Goal: Task Accomplishment & Management: Use online tool/utility

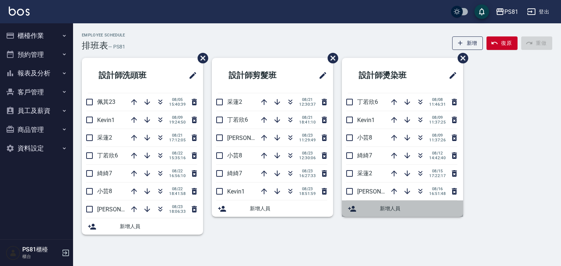
click at [456, 204] on div "新增人員" at bounding box center [402, 209] width 121 height 16
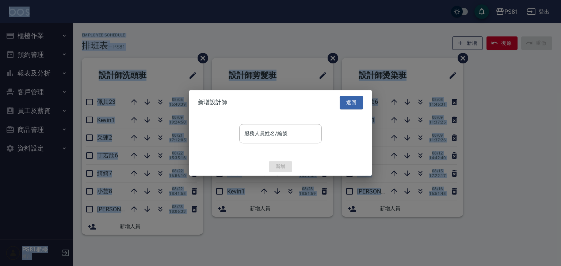
click at [456, 204] on div at bounding box center [280, 133] width 561 height 266
click at [477, 149] on div at bounding box center [280, 133] width 561 height 266
click at [344, 104] on button "返回" at bounding box center [350, 103] width 23 height 14
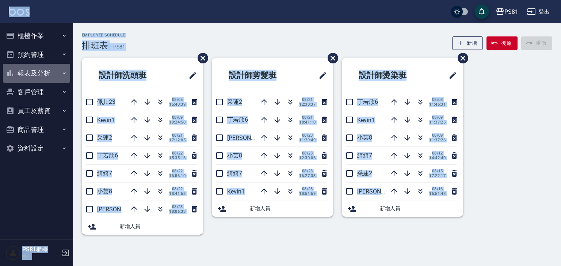
click at [49, 73] on button "報表及分析" at bounding box center [36, 73] width 67 height 19
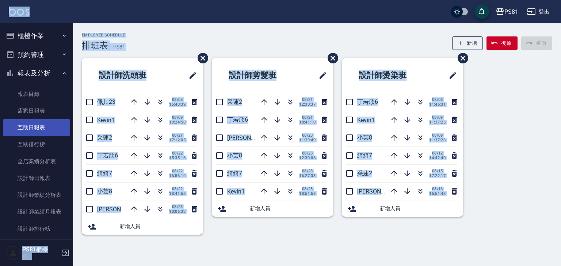
click at [31, 121] on link "互助日報表" at bounding box center [36, 127] width 67 height 17
